Goal: Task Accomplishment & Management: Manage account settings

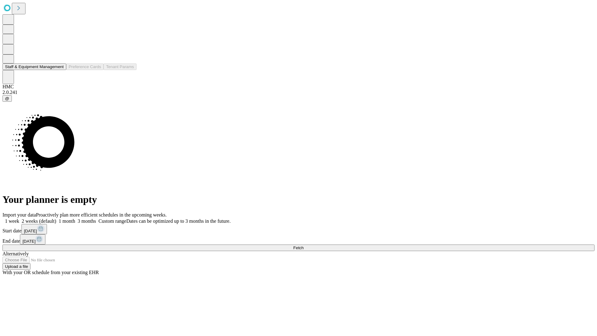
click at [59, 70] on button "Staff & Equipment Management" at bounding box center [34, 66] width 64 height 7
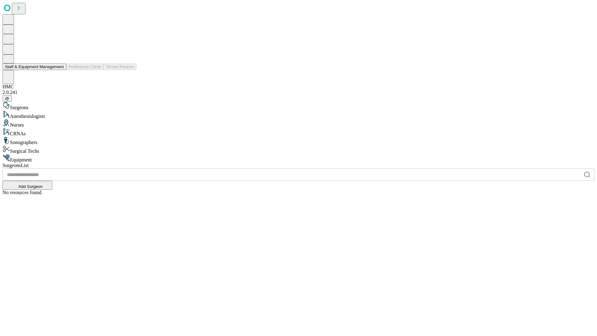
click at [59, 70] on button "Staff & Equipment Management" at bounding box center [34, 66] width 64 height 7
